Goal: Navigation & Orientation: Go to known website

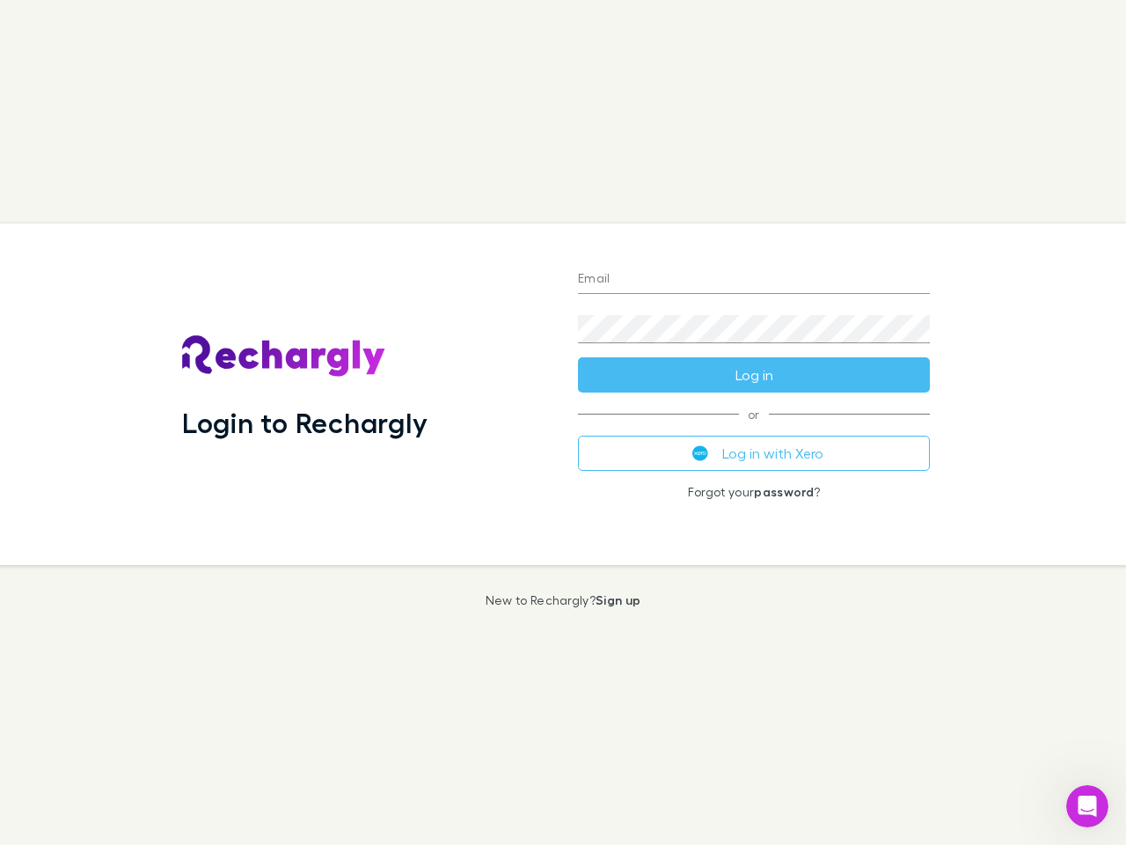
click at [563, 422] on div "Login to Rechargly" at bounding box center [366, 393] width 396 height 341
click at [754, 280] on input "Email" at bounding box center [754, 280] width 352 height 28
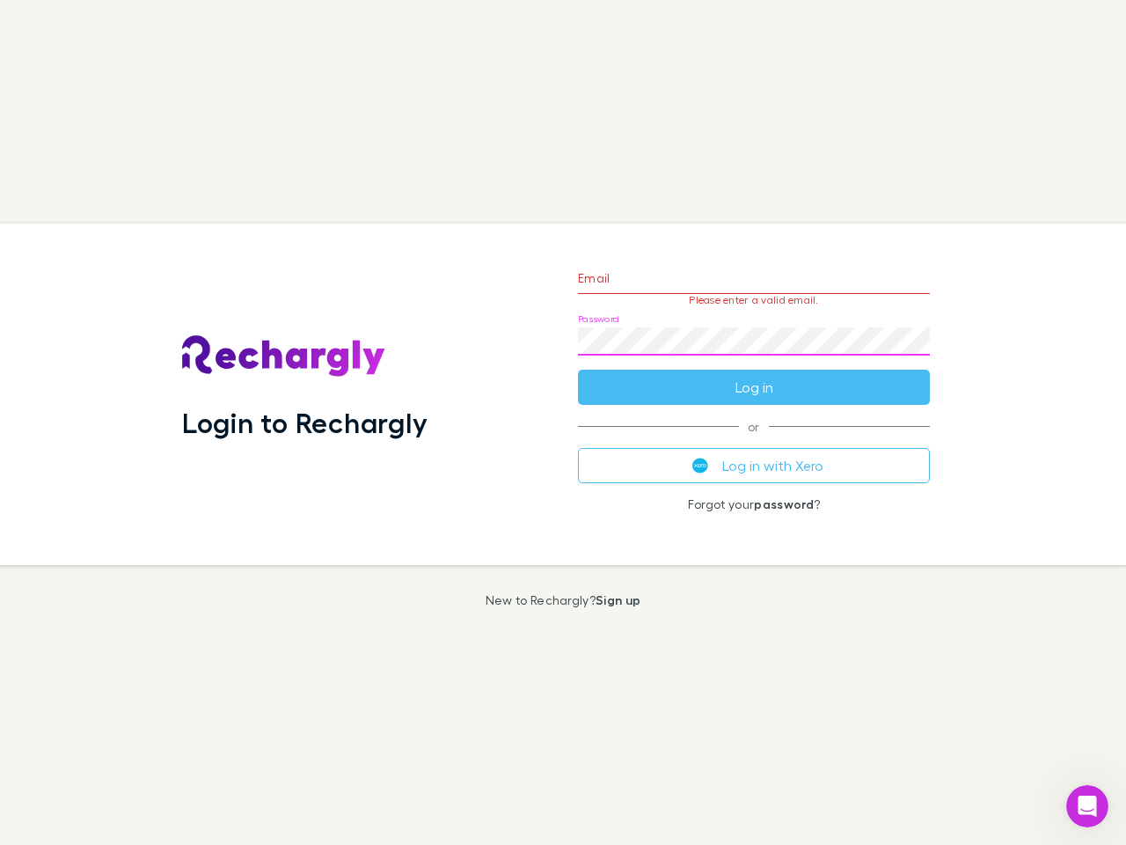
click at [754, 375] on form "Email Please enter a valid email. Password Log in" at bounding box center [754, 328] width 352 height 153
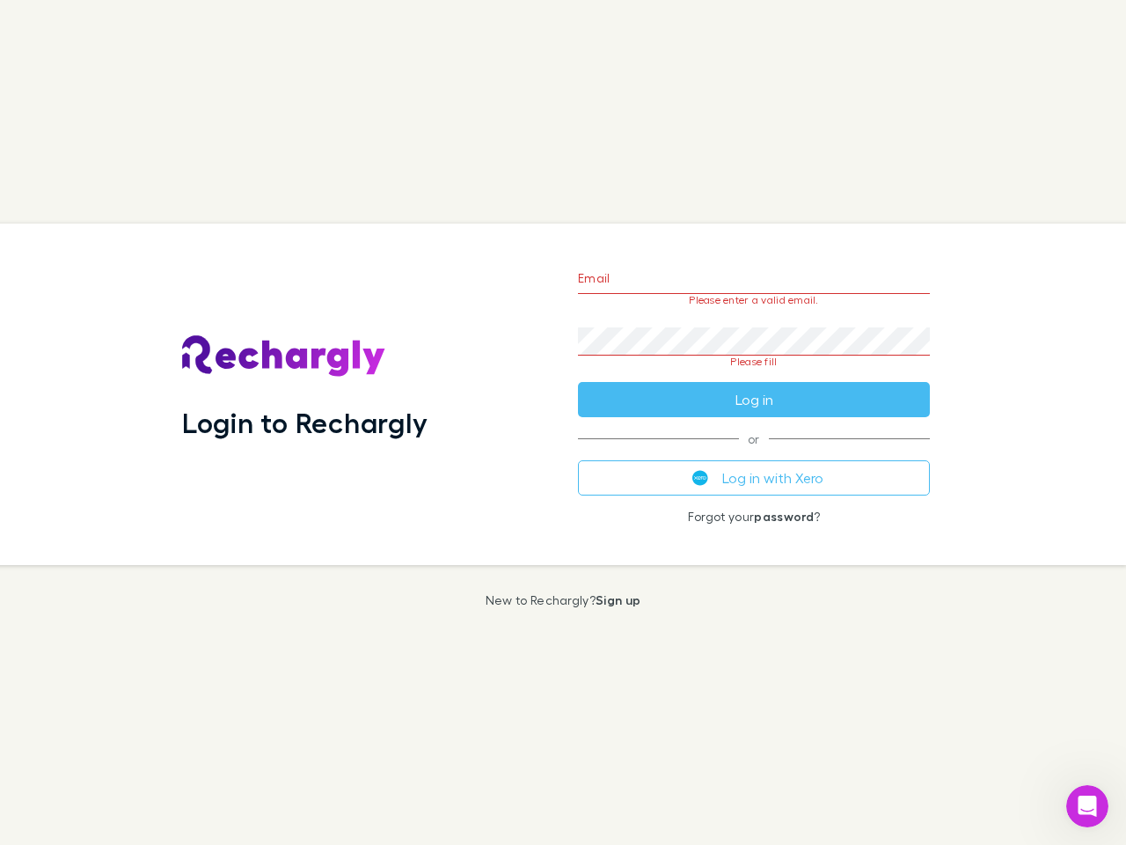
click at [754, 453] on div "Email Please enter a valid email. Password Please fill Log in or Log in with Xe…" at bounding box center [754, 393] width 380 height 341
click at [1087, 806] on icon "Open Intercom Messenger" at bounding box center [1087, 806] width 29 height 29
